Goal: Navigation & Orientation: Find specific page/section

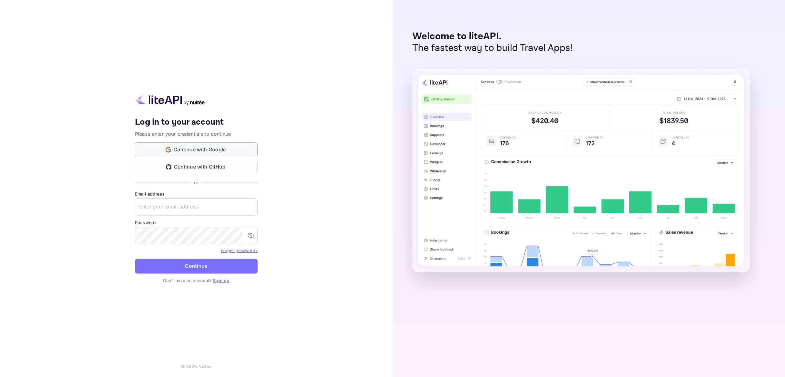
type input "[EMAIL_ADDRESS][DOMAIN_NAME]"
click at [212, 151] on button "Continue with Google" at bounding box center [196, 149] width 123 height 15
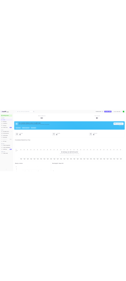
scroll to position [5, 5]
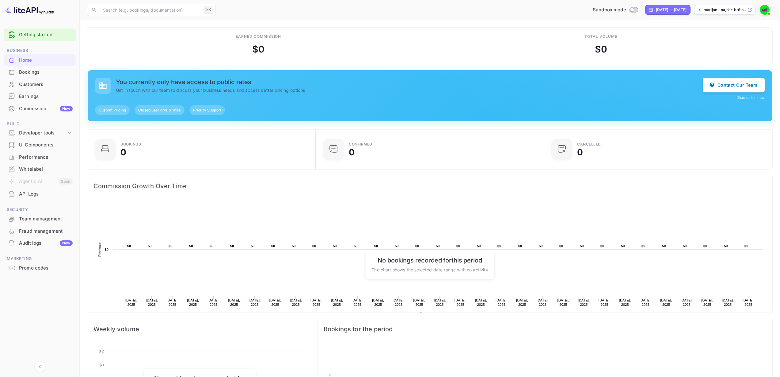
click at [342, 53] on div "Earned commission $ 0" at bounding box center [258, 45] width 343 height 35
click at [32, 245] on div "Audit logs New" at bounding box center [46, 242] width 54 height 7
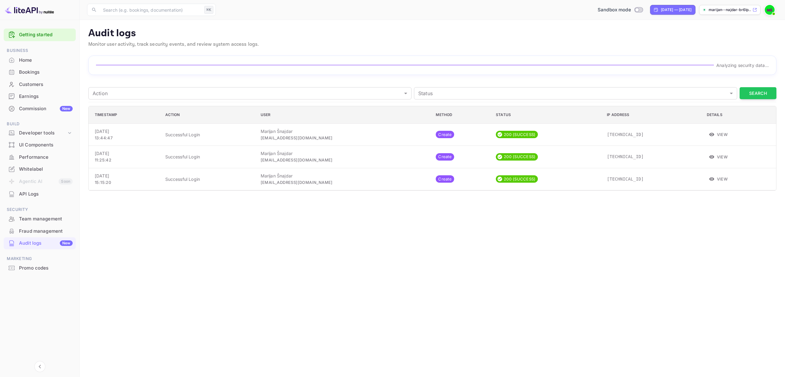
click at [25, 60] on div "Home" at bounding box center [46, 60] width 54 height 7
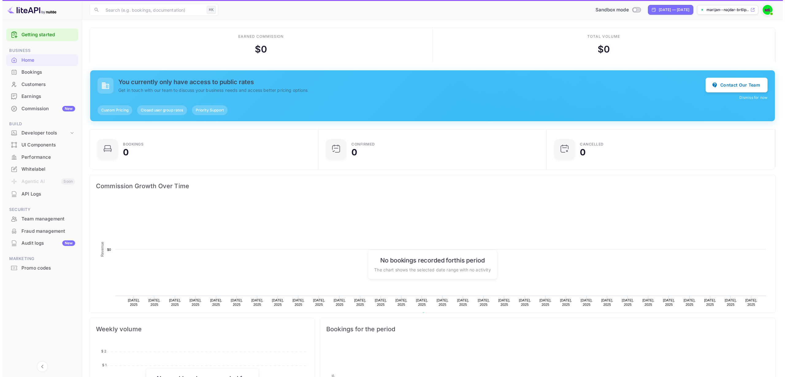
scroll to position [95, 220]
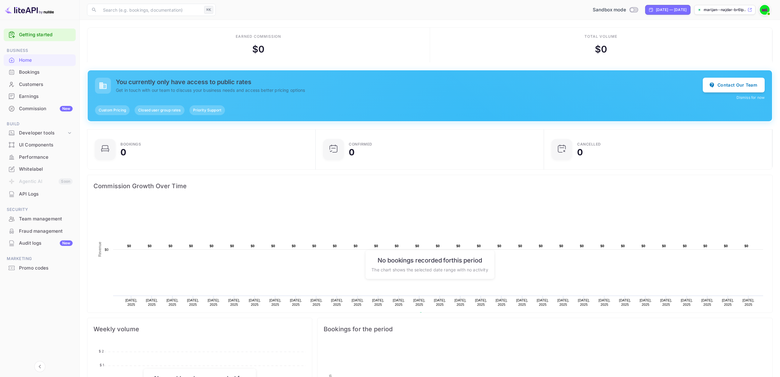
click at [34, 165] on div "Whitelabel" at bounding box center [40, 169] width 72 height 12
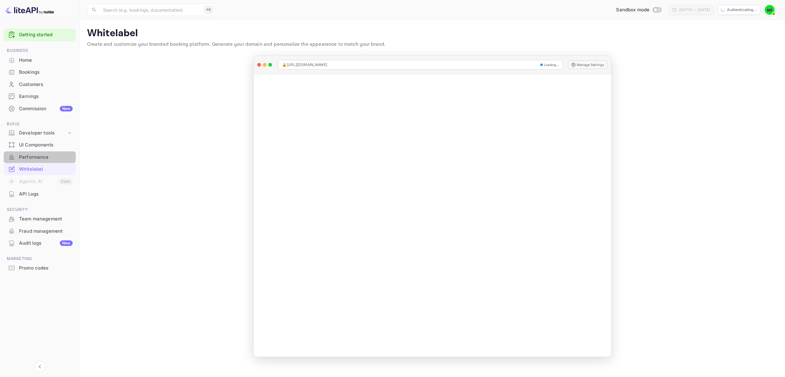
click at [36, 158] on div "Performance" at bounding box center [46, 157] width 54 height 7
